Goal: Transaction & Acquisition: Purchase product/service

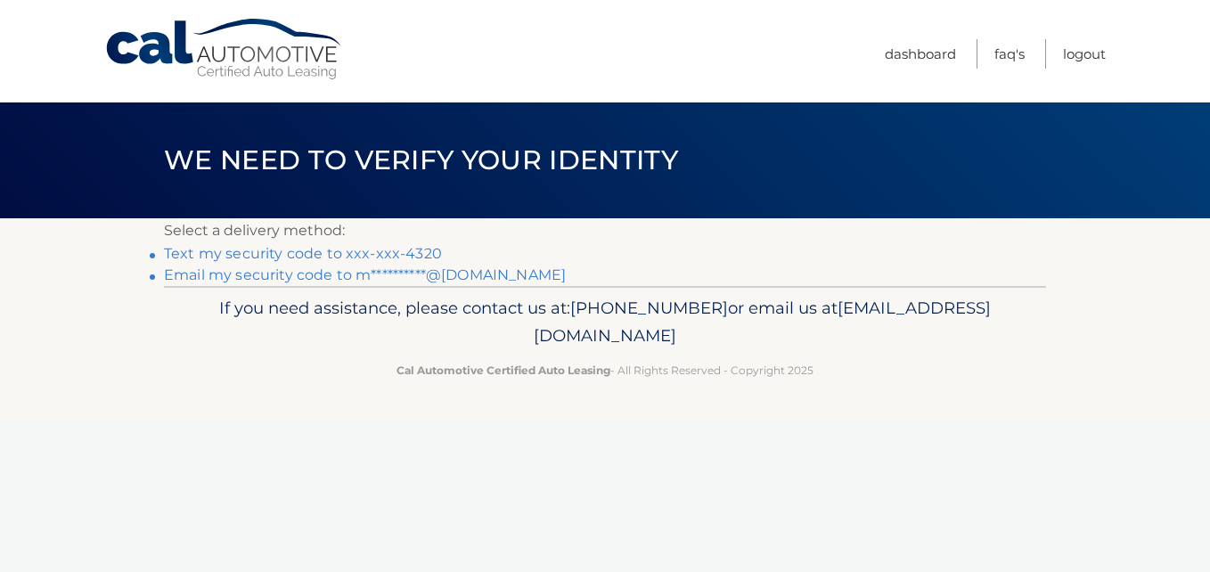
click at [236, 254] on link "Text my security code to xxx-xxx-4320" at bounding box center [303, 253] width 278 height 17
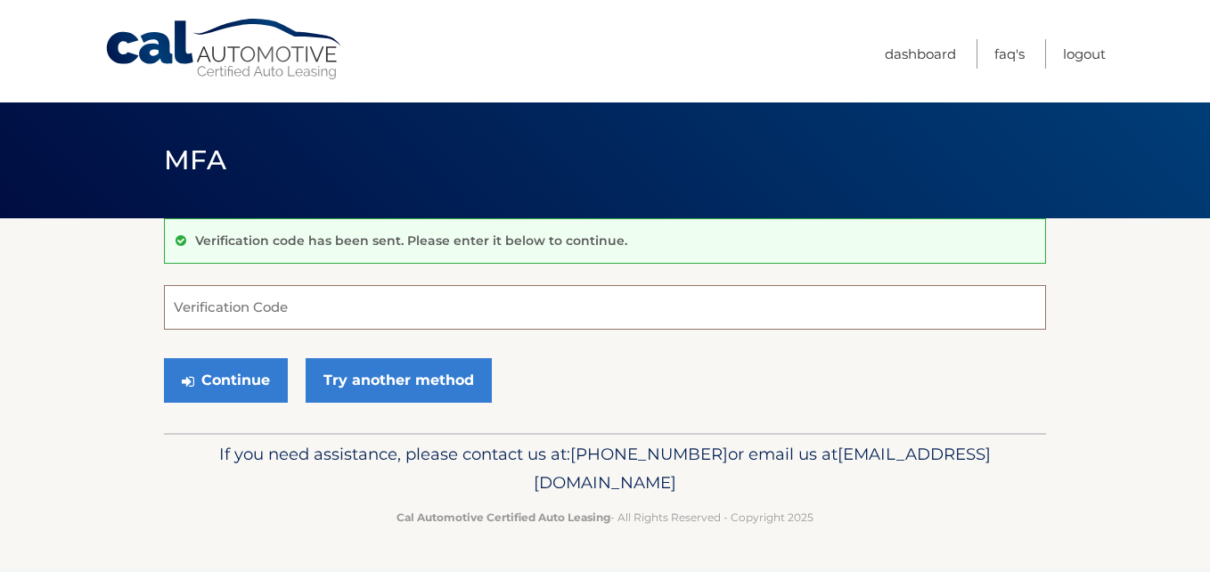
click at [172, 300] on input "Verification Code" at bounding box center [605, 307] width 882 height 45
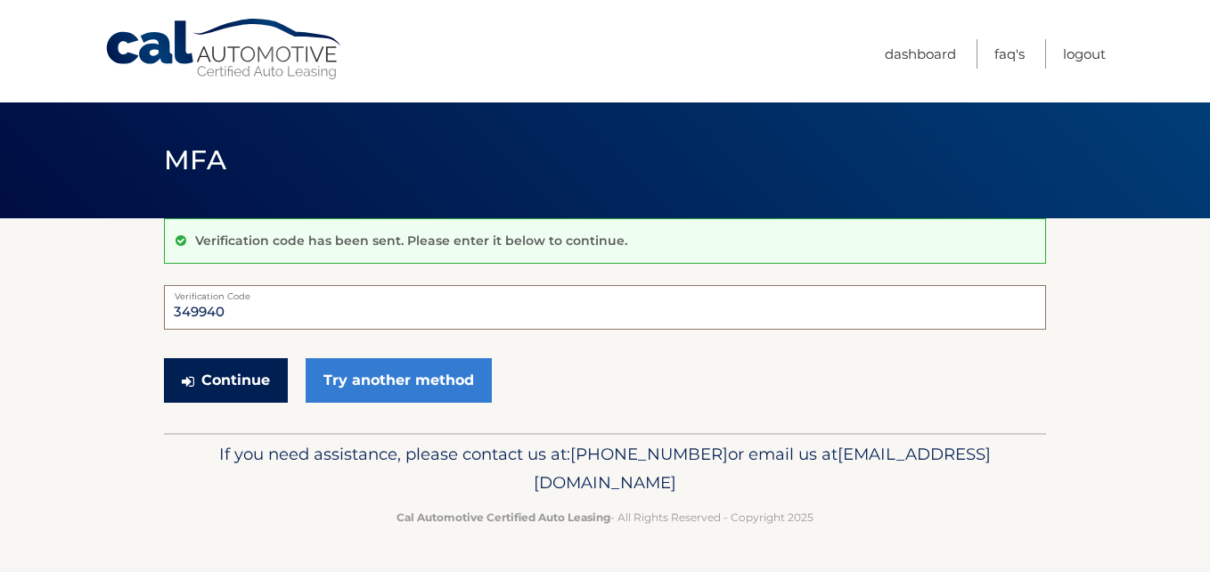
type input "349940"
click at [227, 375] on button "Continue" at bounding box center [226, 380] width 124 height 45
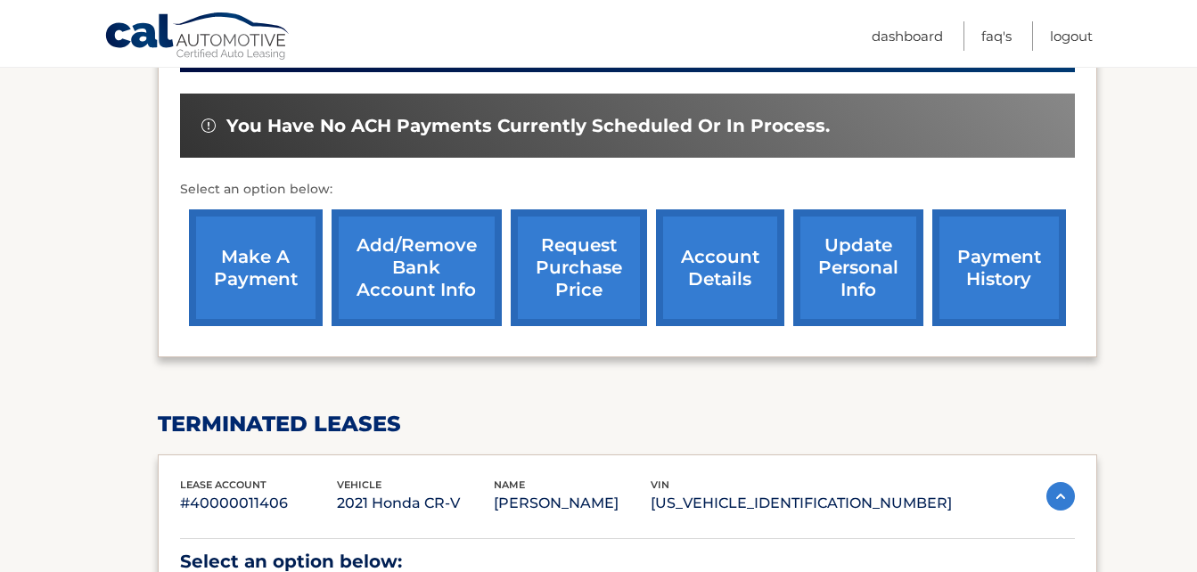
scroll to position [535, 0]
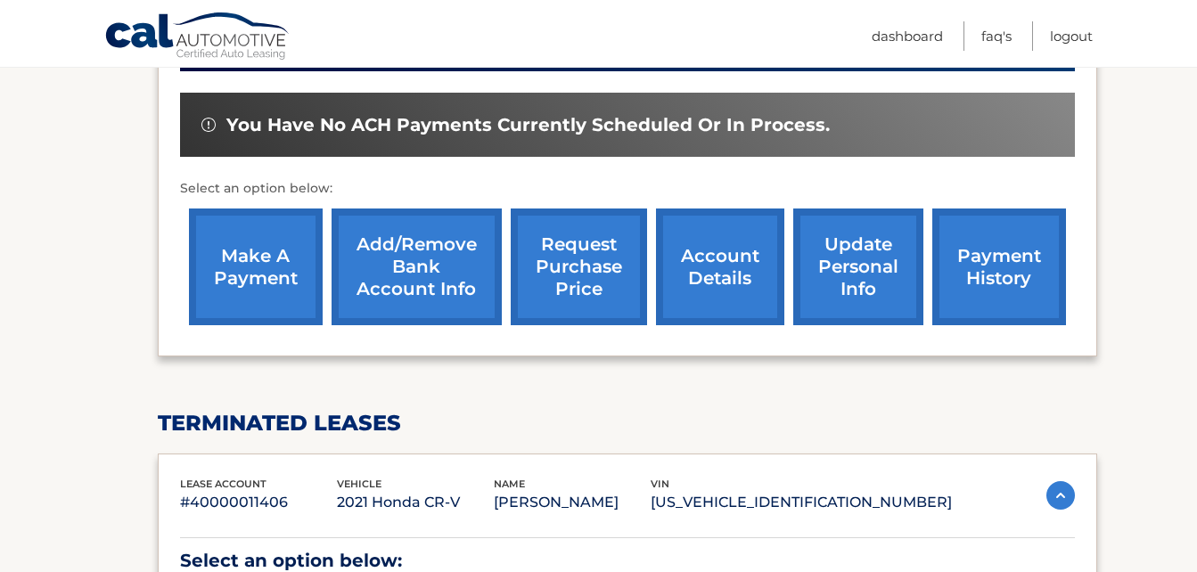
click at [272, 266] on link "make a payment" at bounding box center [256, 267] width 134 height 117
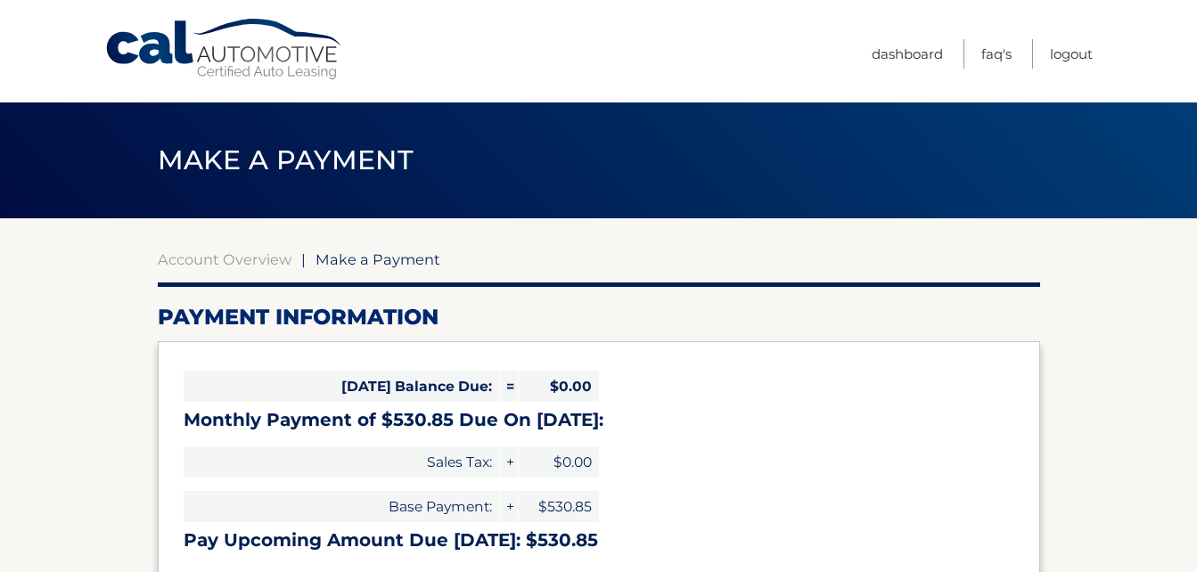
select select "YzU5NTNmZDUtZmIzMC00ZjY4LThjNmItYTUzMzgwNTVmYjc3"
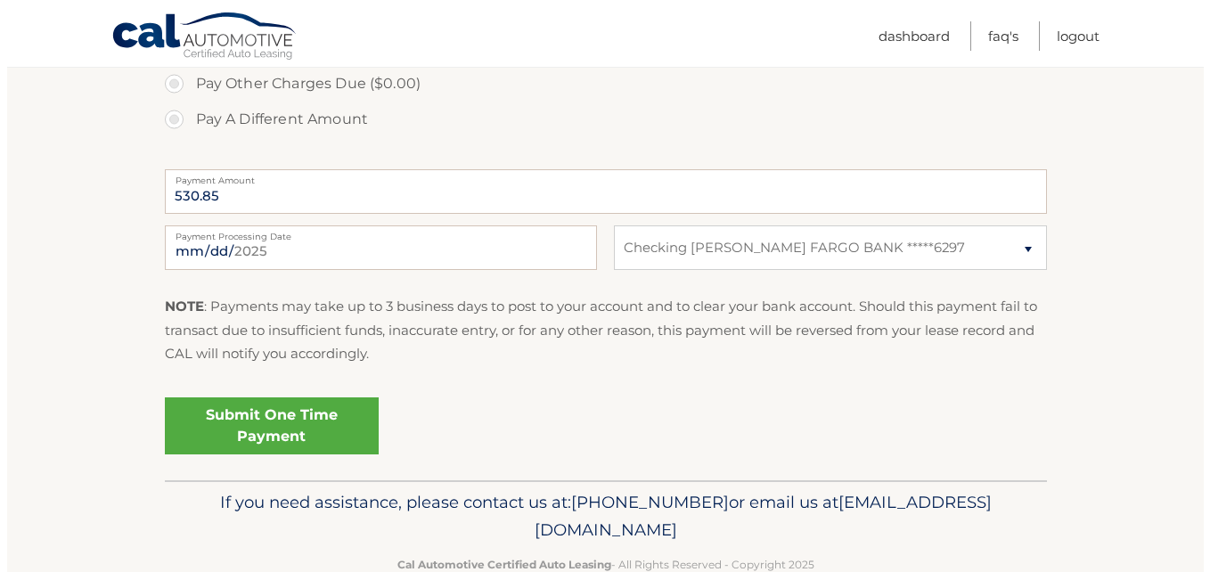
scroll to position [701, 0]
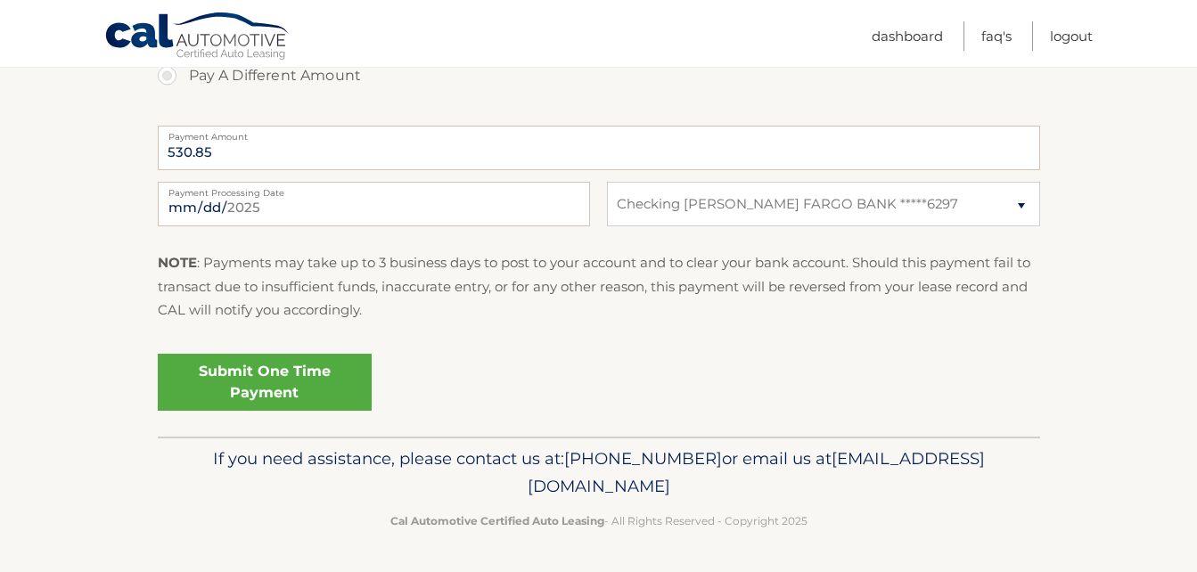
click at [278, 381] on link "Submit One Time Payment" at bounding box center [265, 382] width 214 height 57
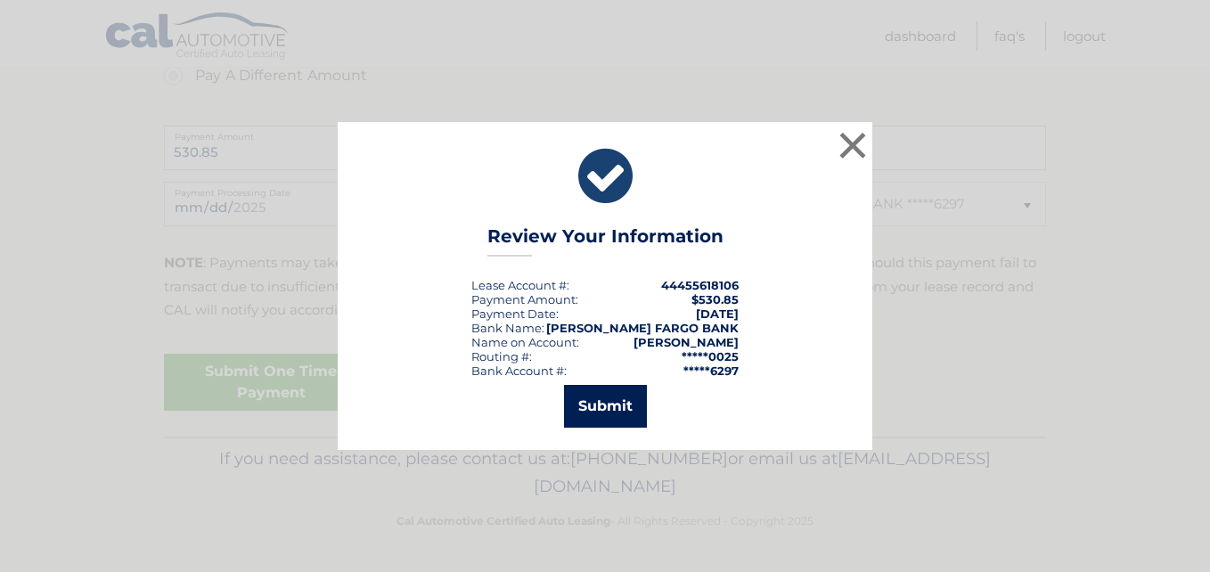
click at [594, 407] on button "Submit" at bounding box center [605, 406] width 83 height 43
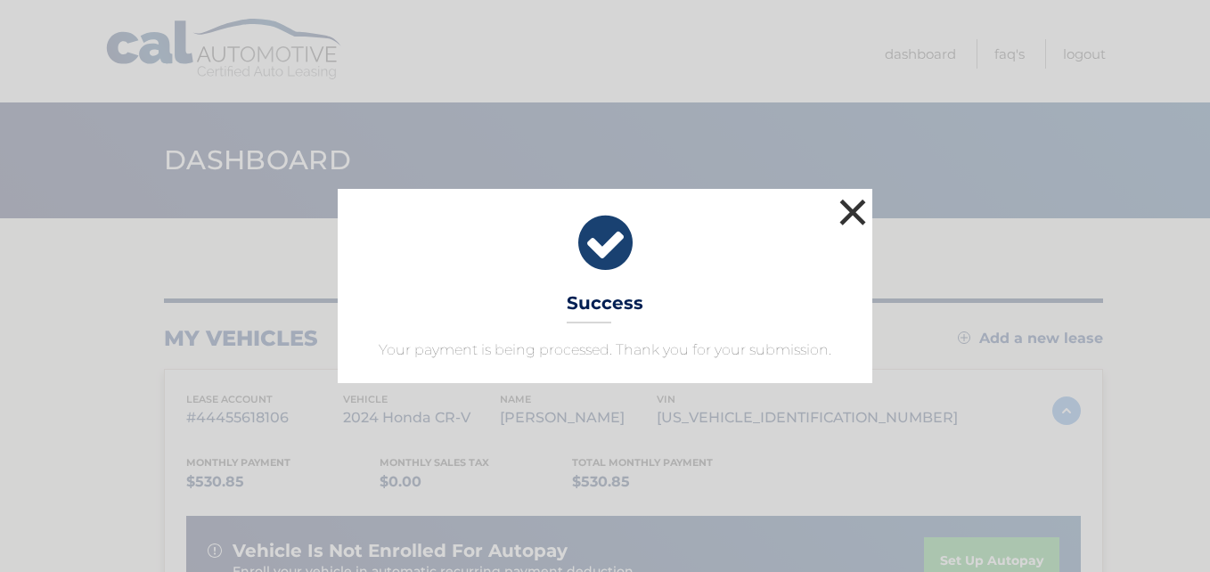
drag, startPoint x: 853, startPoint y: 205, endPoint x: 848, endPoint y: 213, distance: 9.2
click at [848, 213] on button "×" at bounding box center [853, 212] width 36 height 36
